Goal: Find specific page/section: Find specific page/section

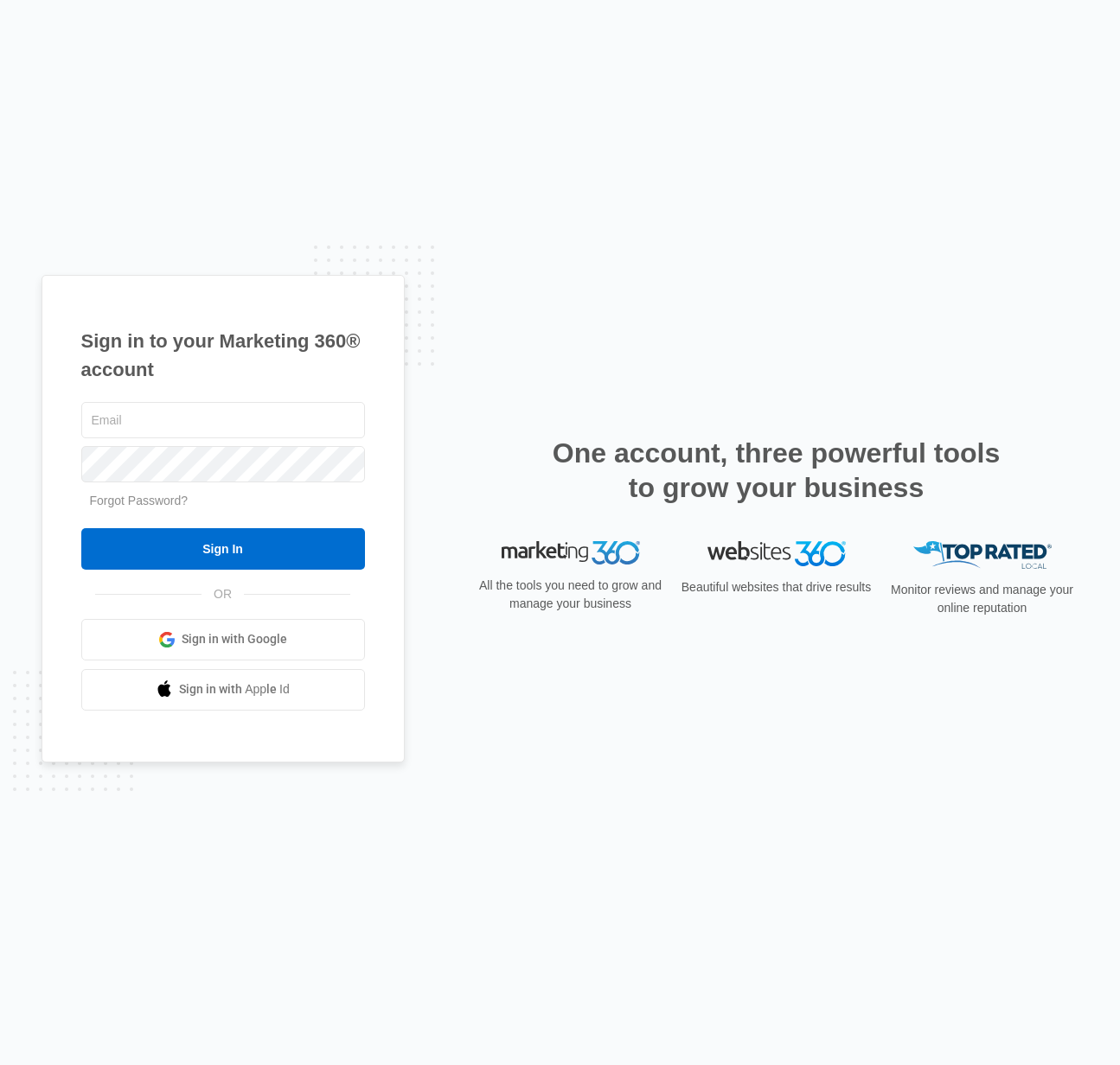
type input "[EMAIL_ADDRESS][PERSON_NAME][DOMAIN_NAME]"
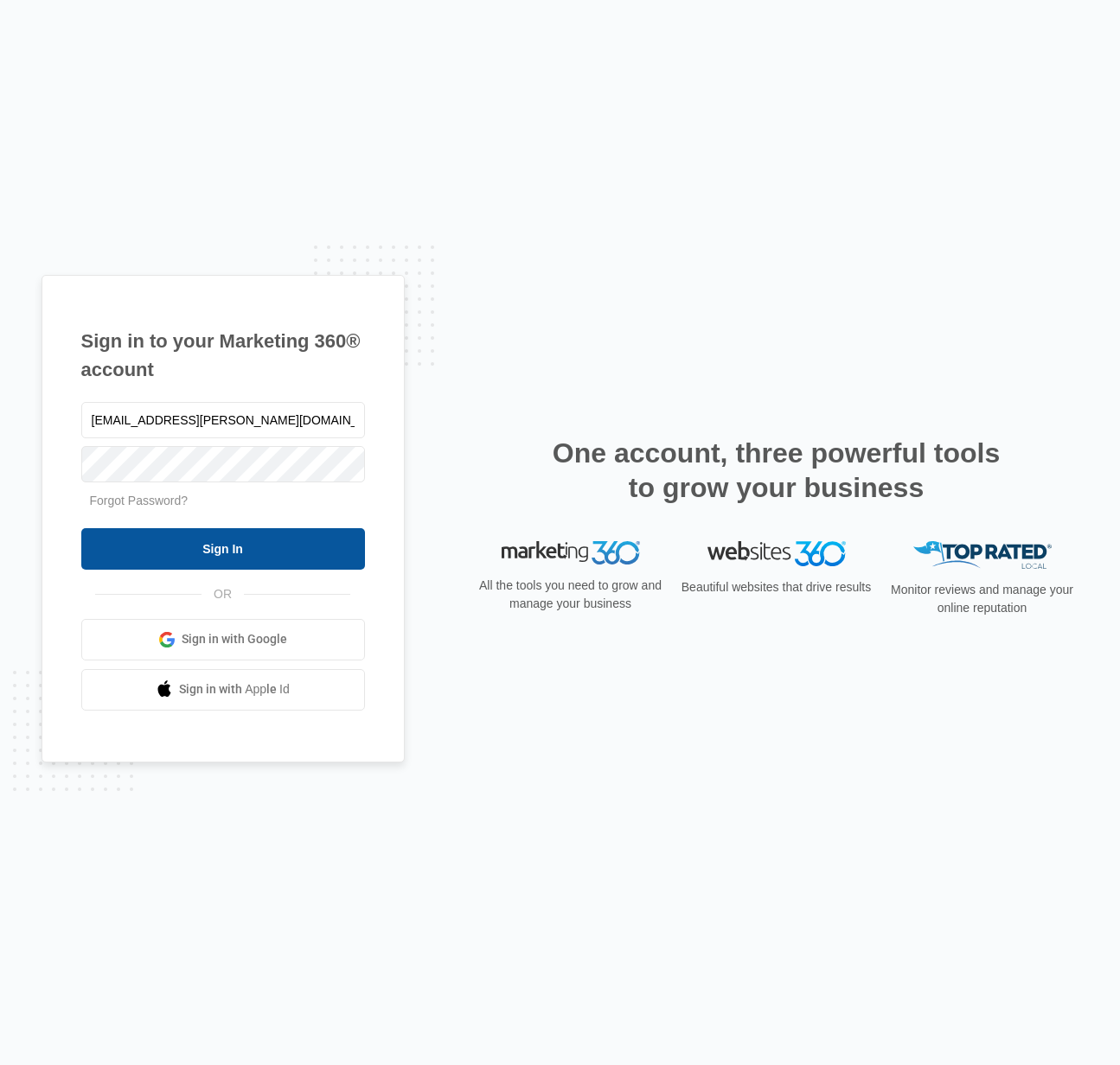
click at [220, 547] on input "Sign In" at bounding box center [223, 549] width 283 height 42
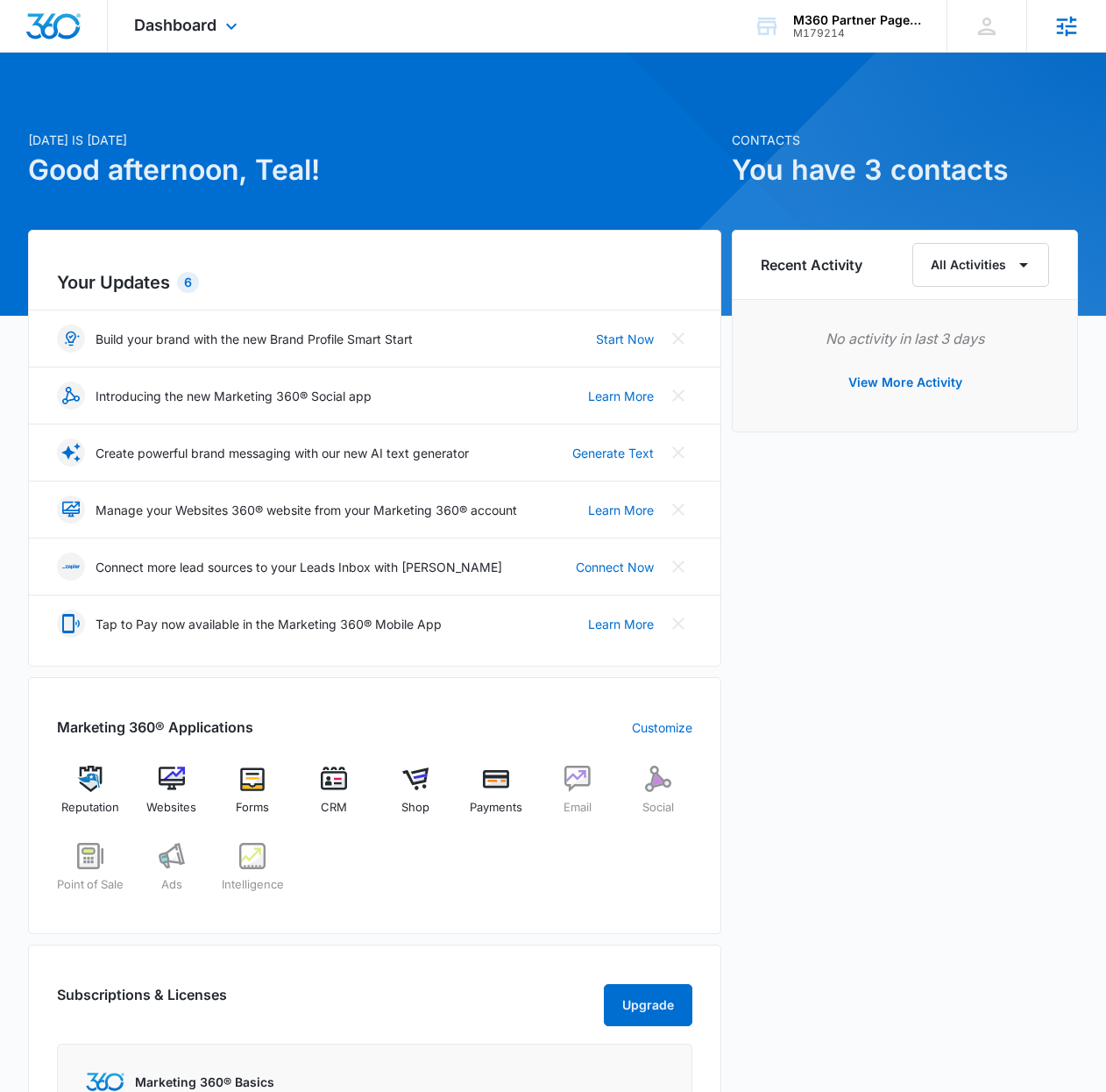
click at [1064, 15] on icon at bounding box center [1066, 26] width 26 height 26
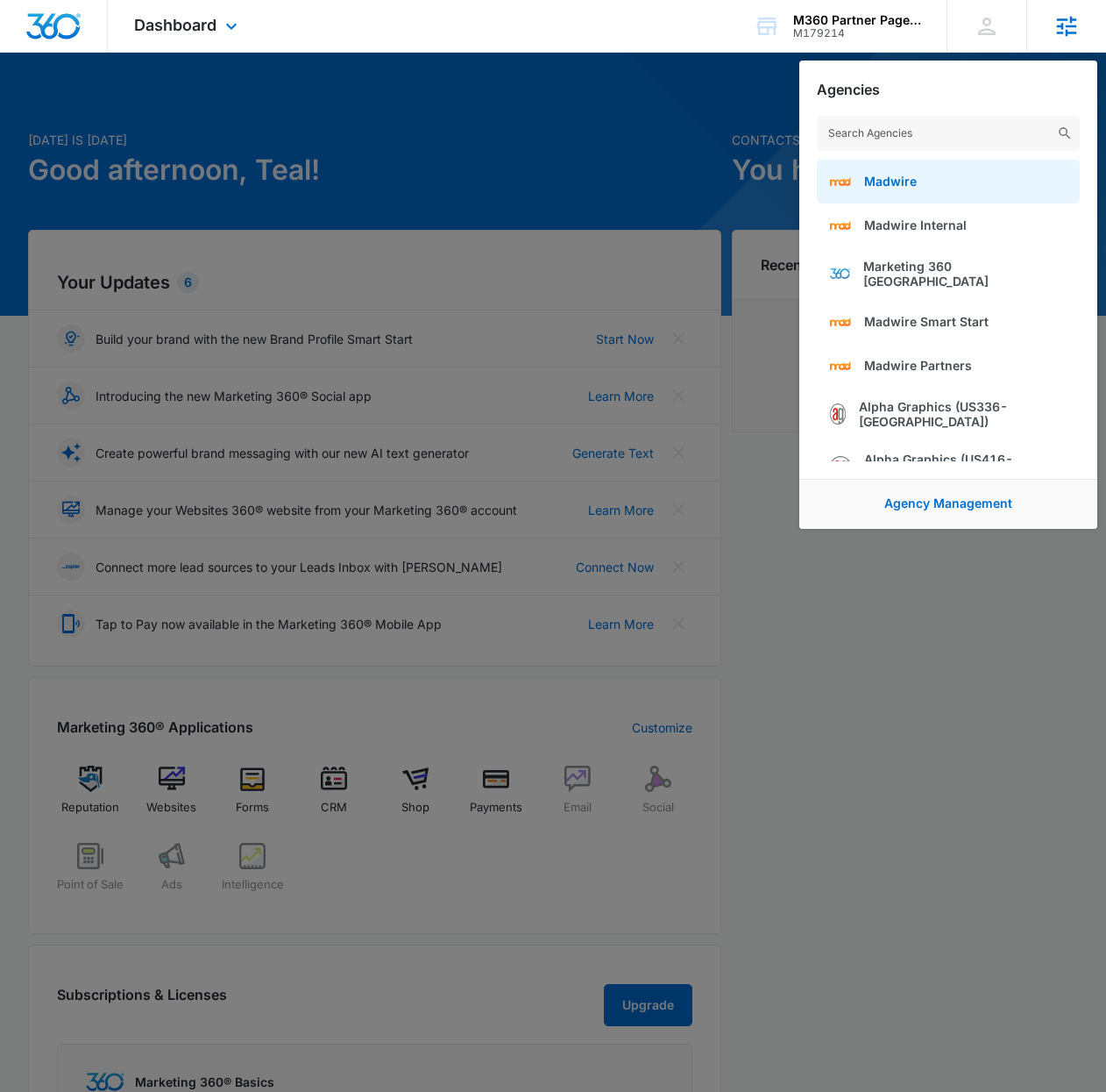
click at [937, 172] on link "Madwire" at bounding box center [948, 182] width 263 height 44
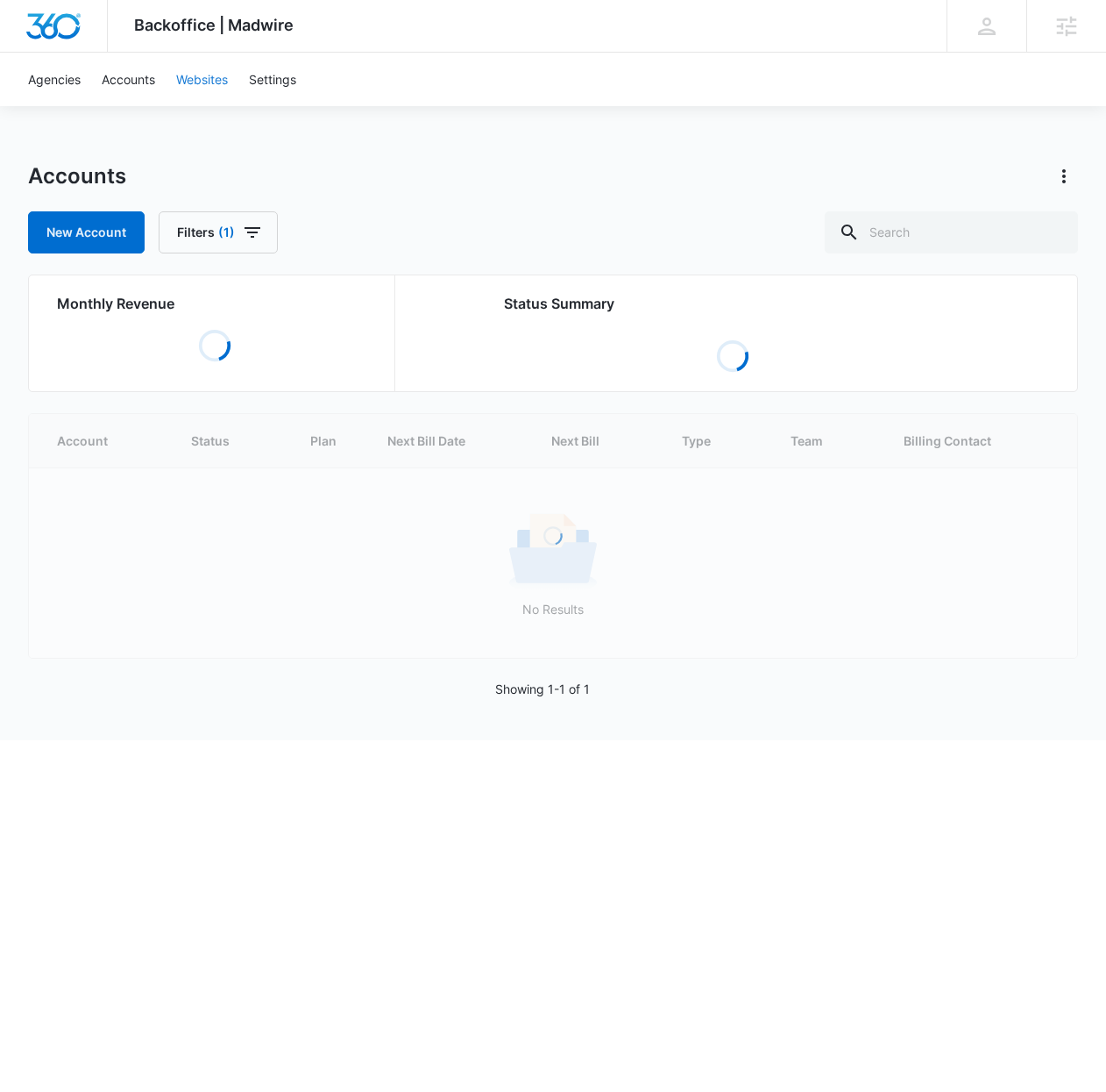
click at [211, 85] on link "Websites" at bounding box center [202, 80] width 73 height 54
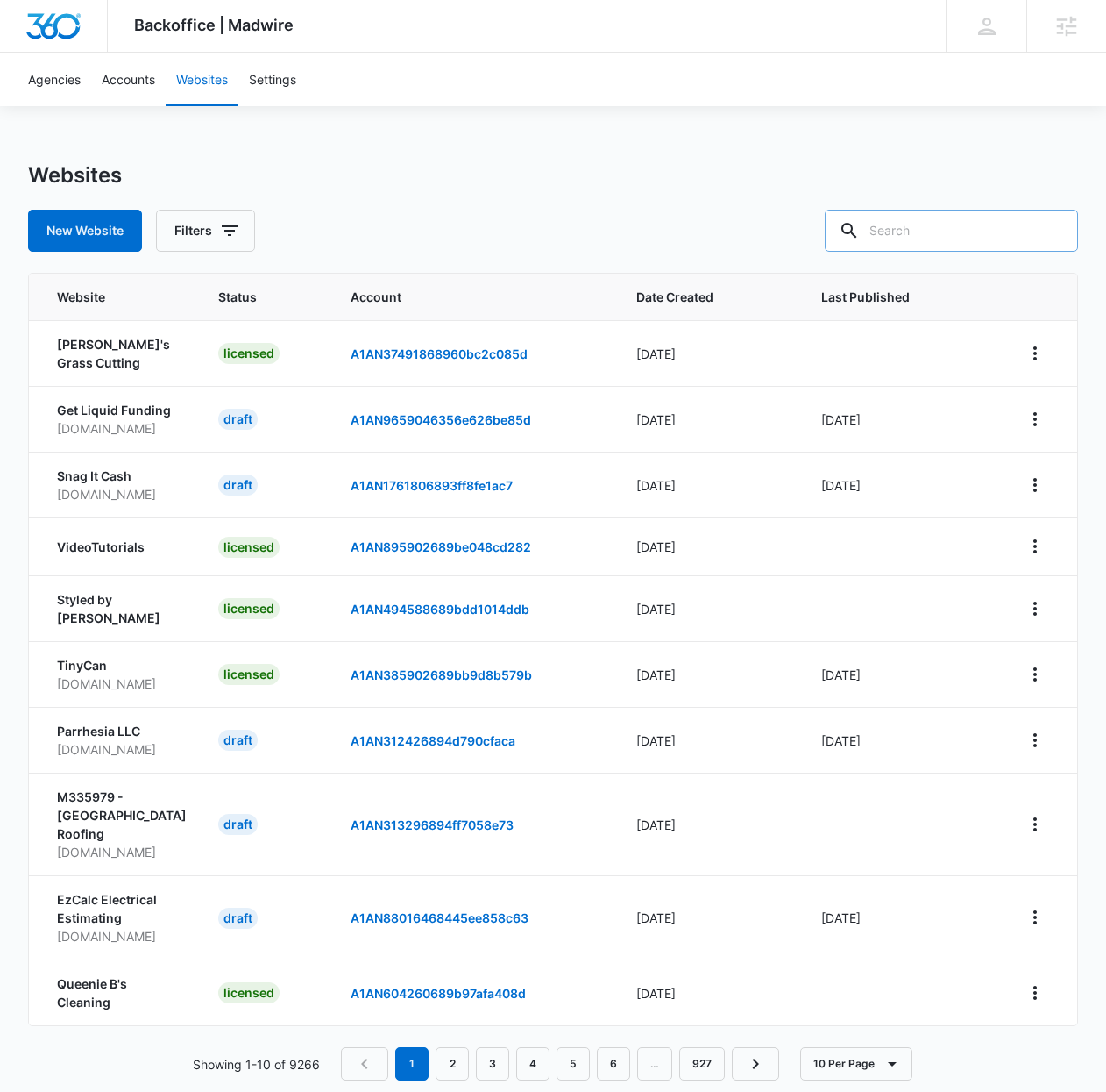
click at [931, 223] on input "text" at bounding box center [951, 231] width 254 height 42
type input "[DOMAIN_NAME]"
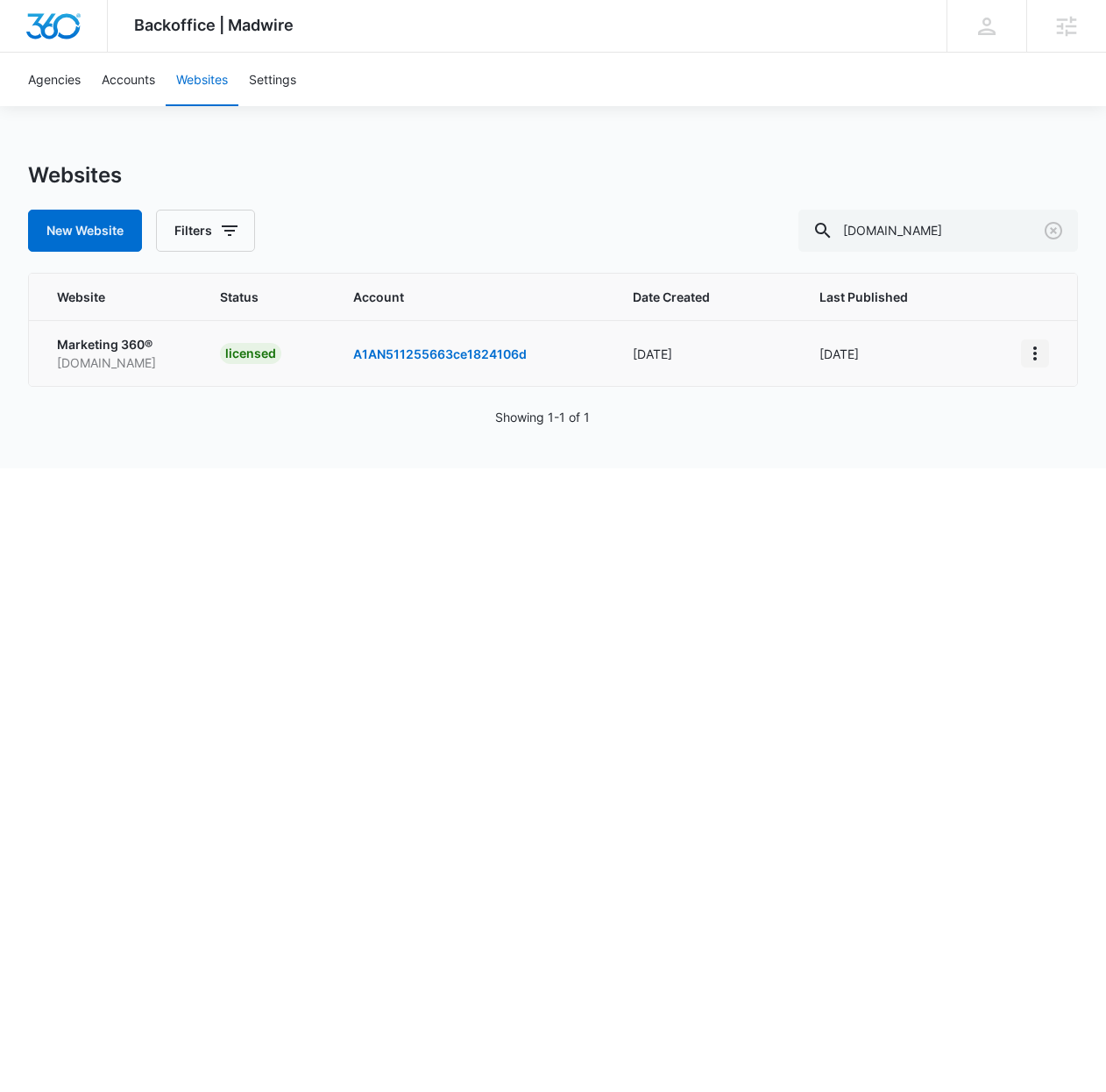
click at [1032, 355] on icon "View More" at bounding box center [1035, 353] width 21 height 21
click at [974, 421] on link "Edit Website" at bounding box center [938, 428] width 71 height 15
